Goal: Check status: Check status

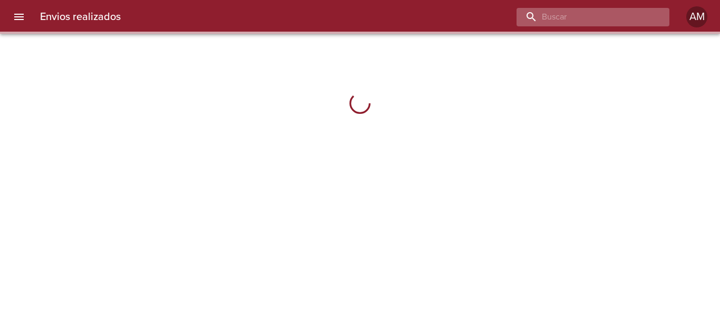
click at [623, 11] on input "buscar" at bounding box center [583, 17] width 135 height 18
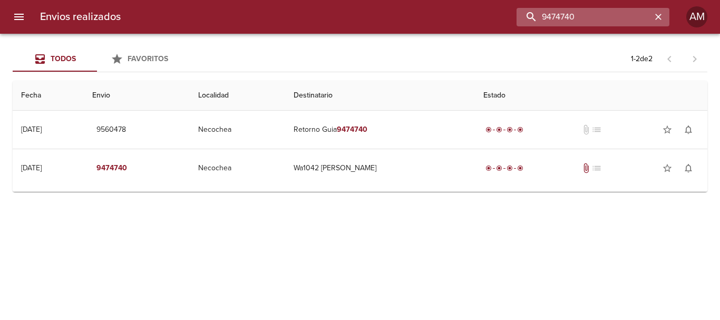
click at [590, 14] on input "9474740" at bounding box center [583, 17] width 135 height 18
click at [592, 13] on input "9474740" at bounding box center [583, 17] width 135 height 18
type input "9494449"
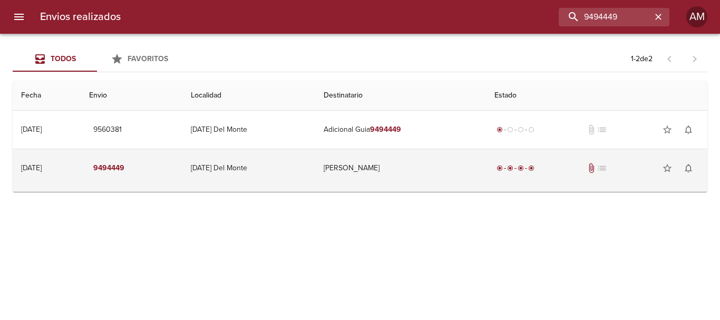
click at [376, 168] on td "[PERSON_NAME]" at bounding box center [400, 168] width 171 height 38
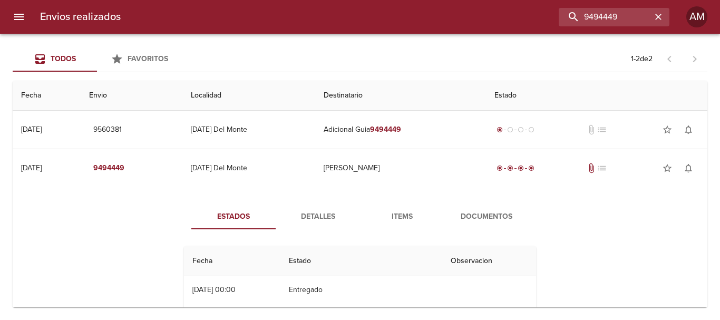
click at [312, 212] on span "Detalles" at bounding box center [318, 216] width 72 height 13
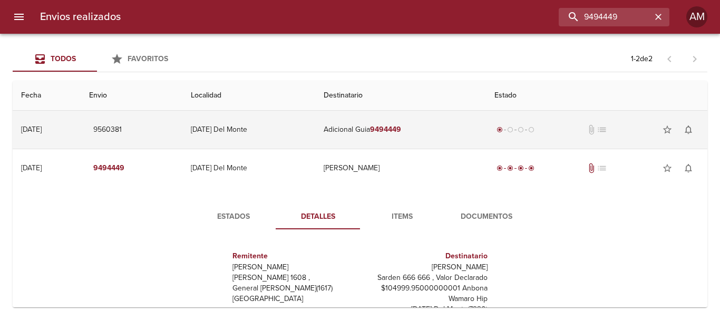
click at [393, 123] on td "Adicional Guia 9494449" at bounding box center [400, 130] width 171 height 38
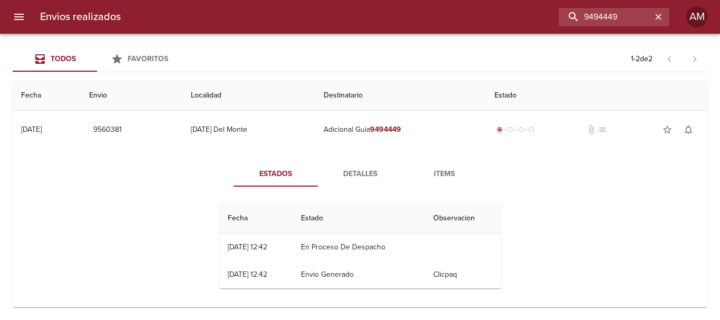
click at [360, 169] on span "Detalles" at bounding box center [360, 174] width 72 height 13
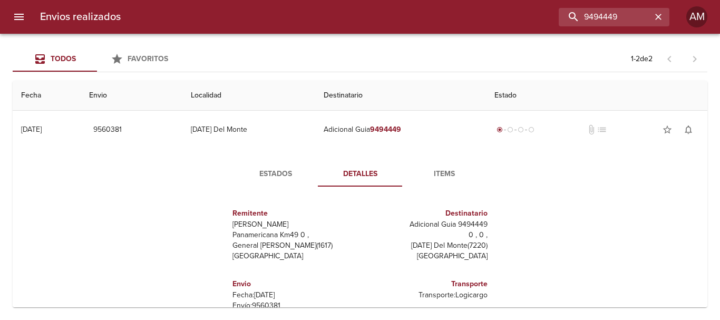
scroll to position [211, 0]
